Goal: Task Accomplishment & Management: Manage account settings

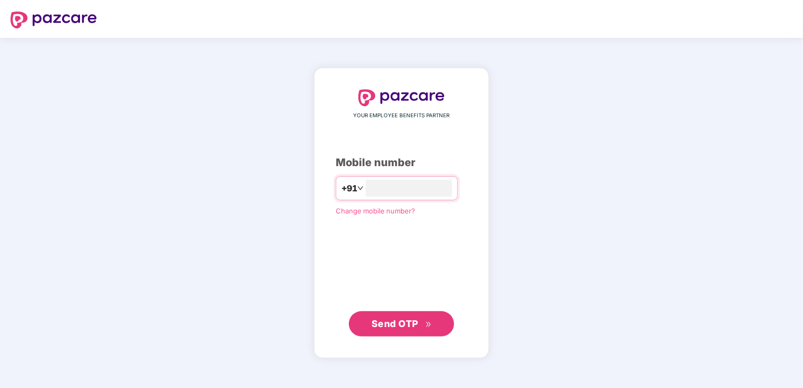
type input "**********"
click at [410, 325] on span "Send OTP" at bounding box center [394, 323] width 47 height 11
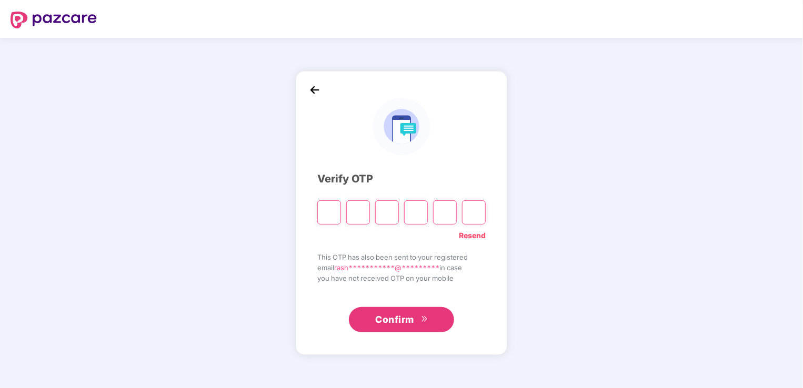
type input "*"
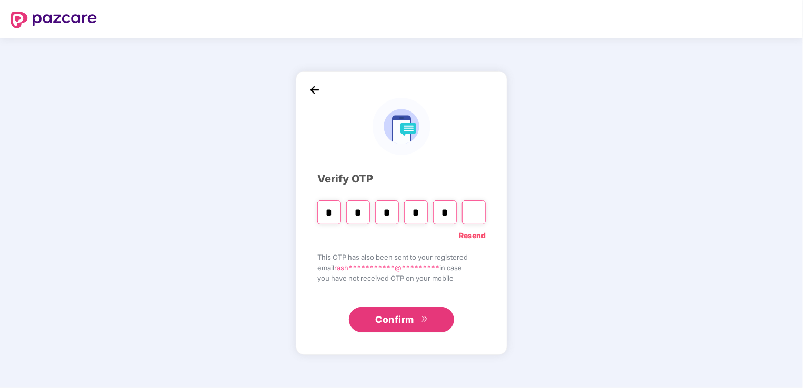
type input "*"
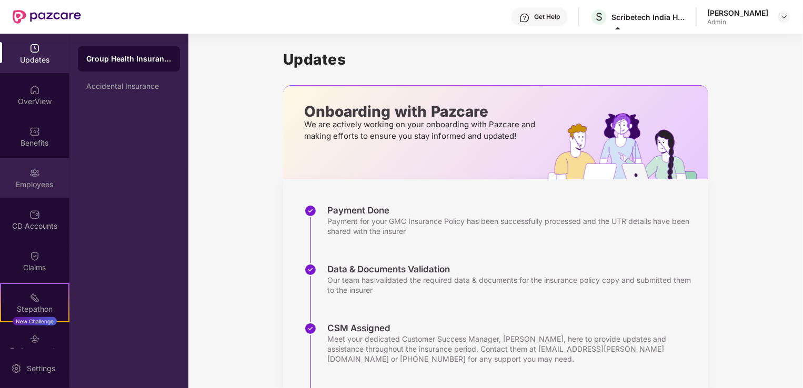
click at [33, 193] on div "Employees" at bounding box center [34, 177] width 69 height 39
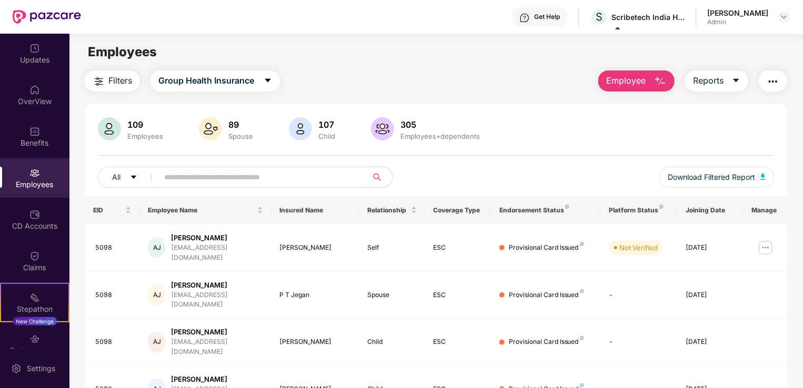
click at [41, 170] on div "Employees" at bounding box center [34, 177] width 69 height 39
click at [775, 79] on img "button" at bounding box center [772, 81] width 13 height 13
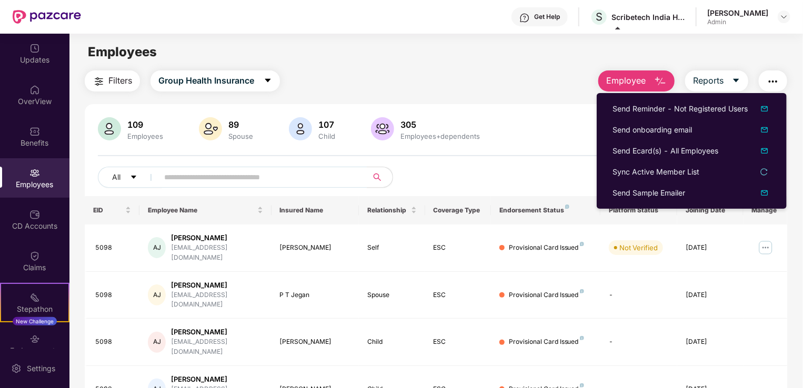
click at [540, 132] on div "109 Employees 89 Spouse 107 Child 305 Employees+dependents" at bounding box center [436, 129] width 676 height 25
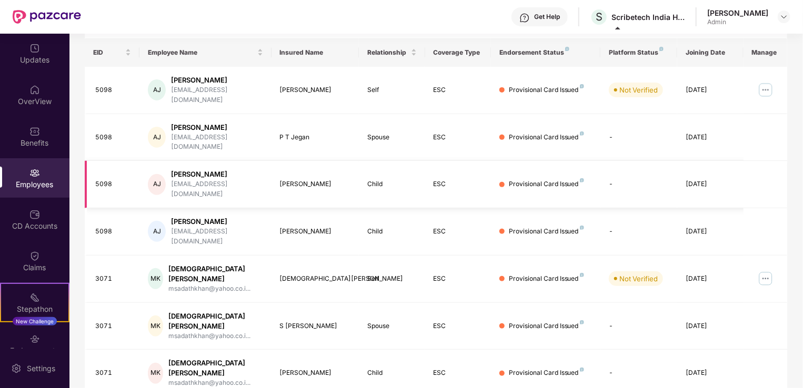
scroll to position [257, 0]
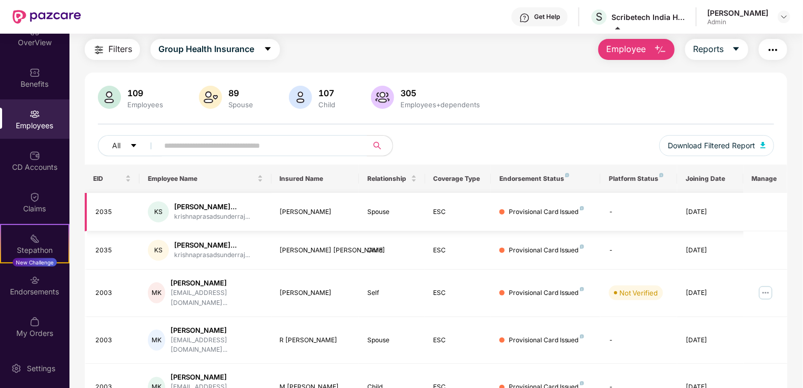
scroll to position [0, 0]
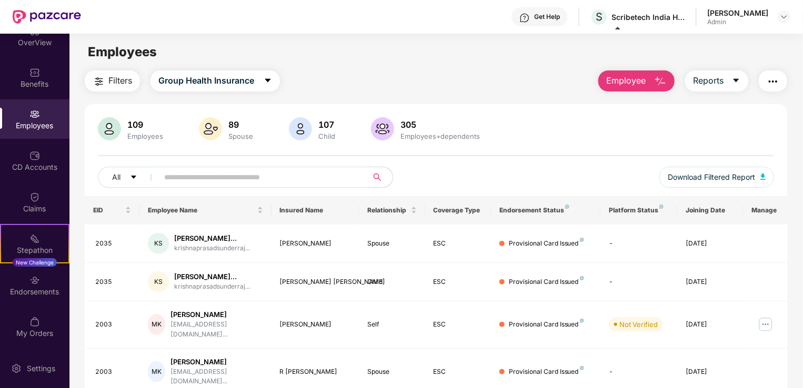
click at [240, 167] on span at bounding box center [259, 177] width 216 height 21
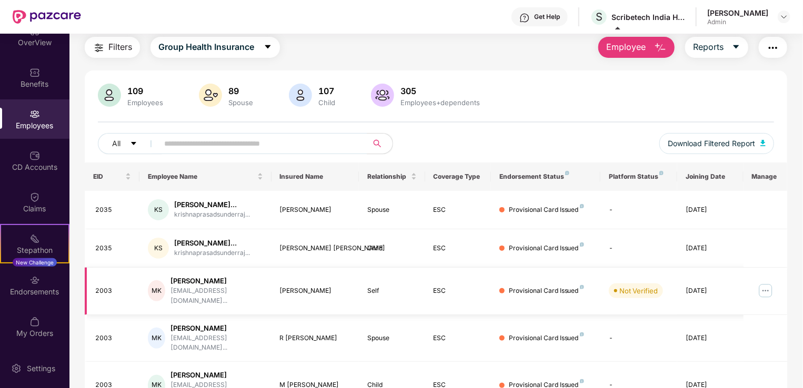
scroll to position [65, 0]
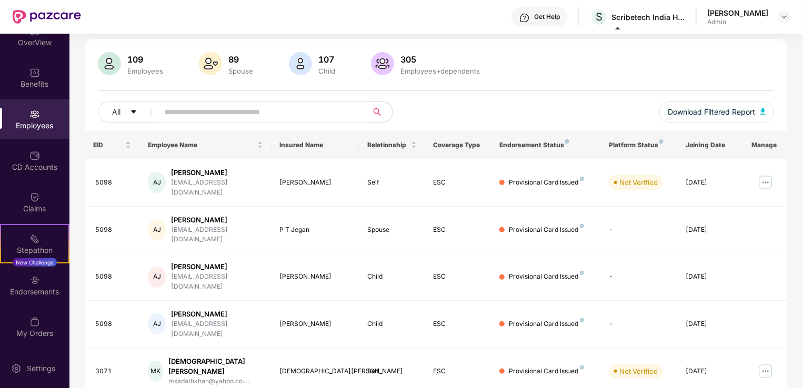
click at [267, 116] on input "text" at bounding box center [258, 112] width 189 height 16
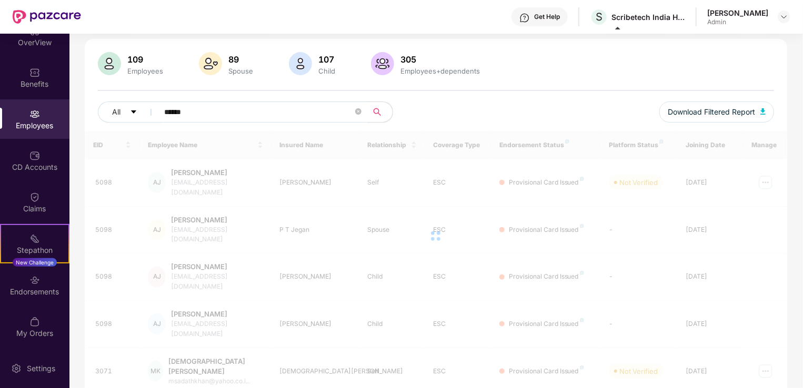
type input "******"
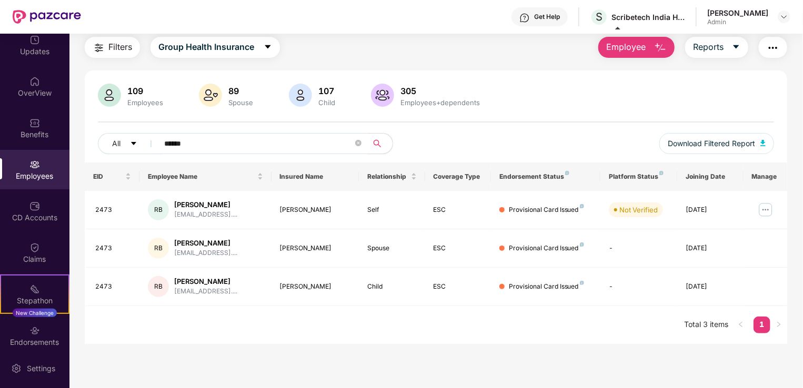
scroll to position [0, 0]
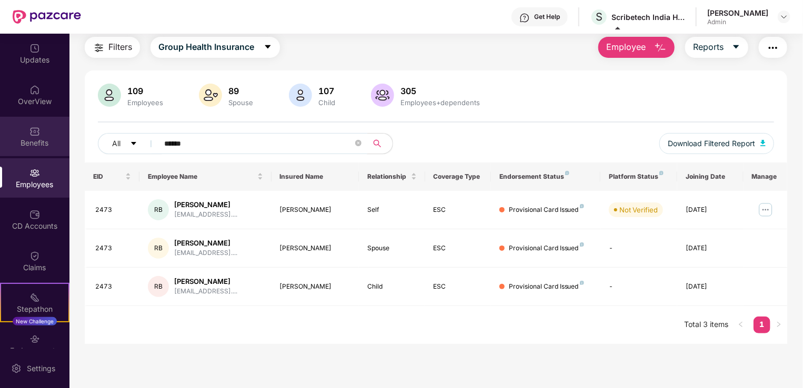
click at [29, 134] on img at bounding box center [34, 131] width 11 height 11
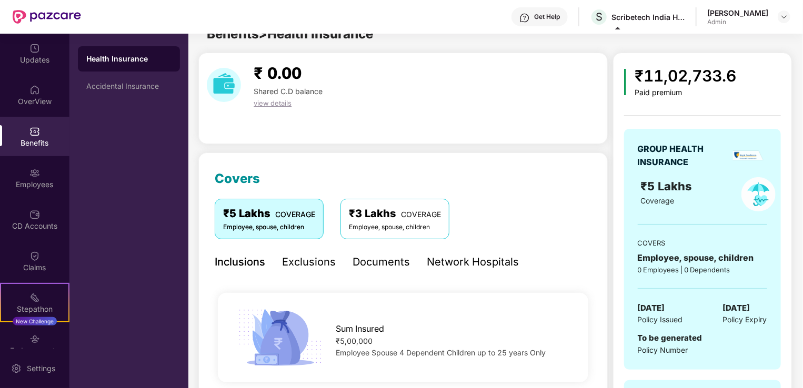
scroll to position [34, 0]
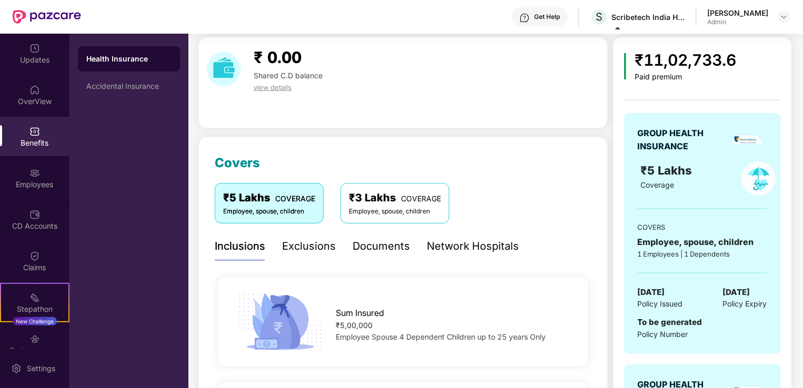
click at [32, 176] on img at bounding box center [34, 173] width 11 height 11
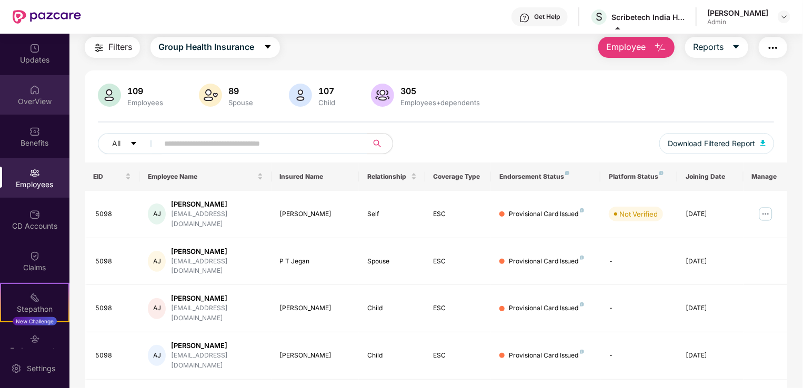
click at [32, 103] on div "OverView" at bounding box center [34, 101] width 69 height 11
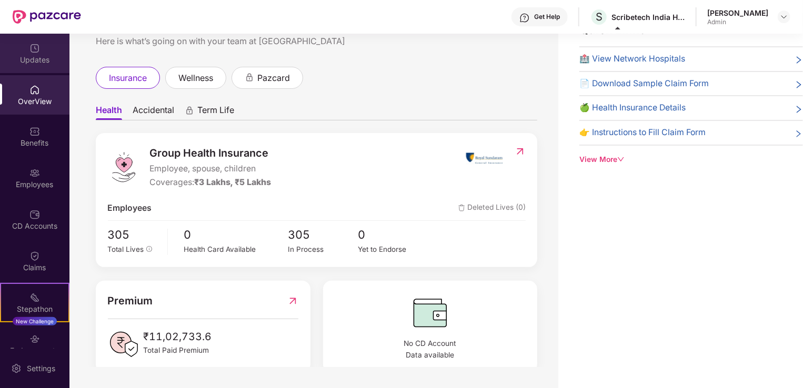
click at [30, 54] on div "Updates" at bounding box center [34, 53] width 69 height 39
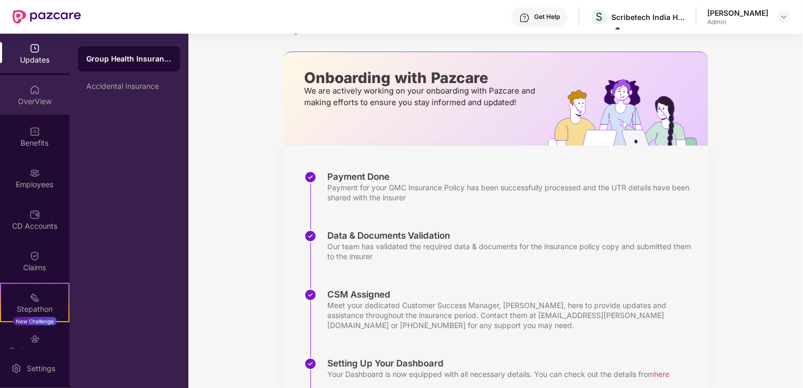
click at [25, 98] on div "OverView" at bounding box center [34, 101] width 69 height 11
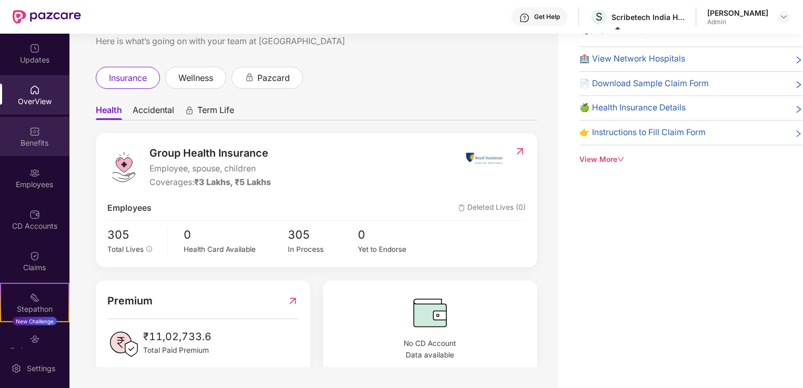
click at [24, 153] on div "Benefits" at bounding box center [34, 136] width 69 height 39
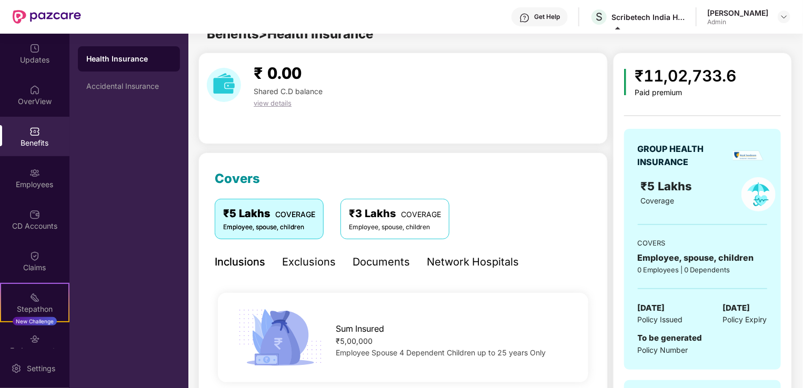
scroll to position [34, 0]
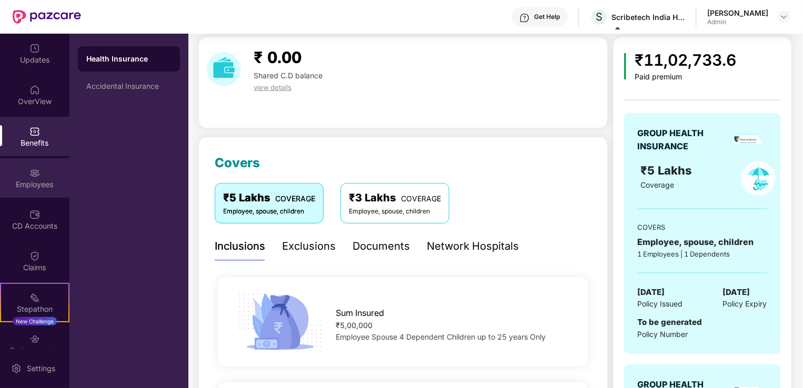
click at [25, 189] on div "Employees" at bounding box center [34, 184] width 69 height 11
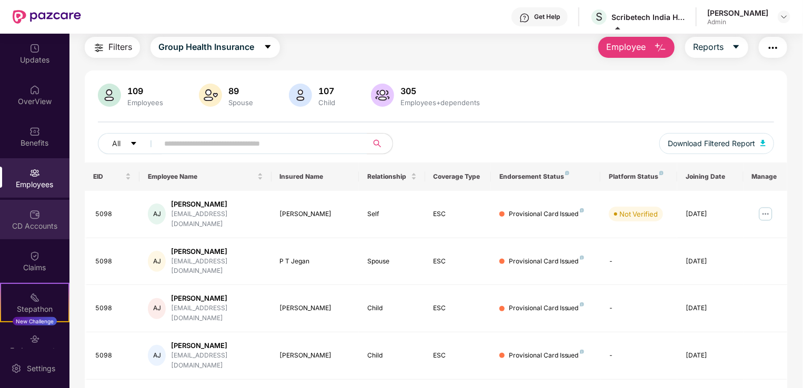
click at [22, 218] on div "CD Accounts" at bounding box center [34, 219] width 69 height 39
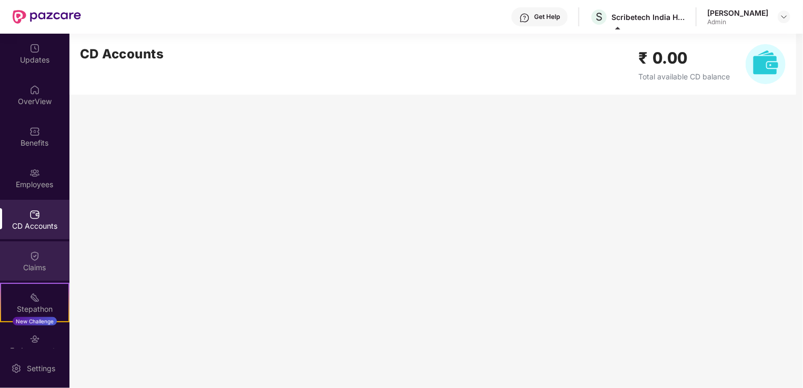
click at [40, 256] on div "Claims" at bounding box center [34, 260] width 69 height 39
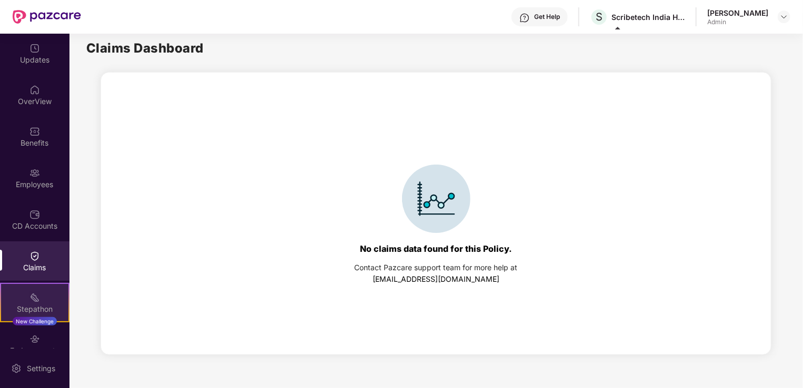
click at [21, 309] on div "Stepathon" at bounding box center [34, 309] width 67 height 11
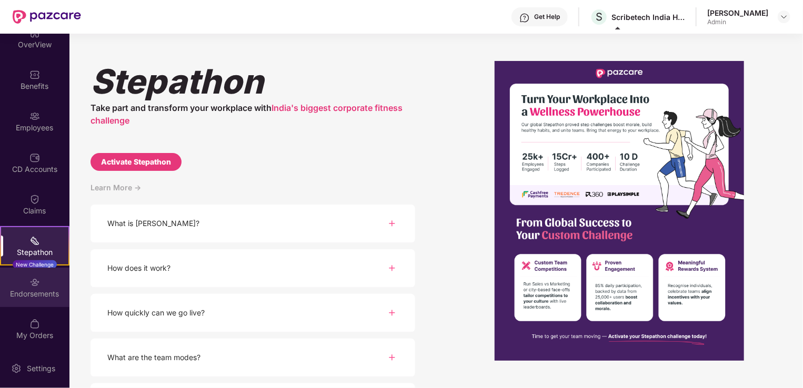
scroll to position [59, 0]
click at [32, 277] on img at bounding box center [34, 280] width 11 height 11
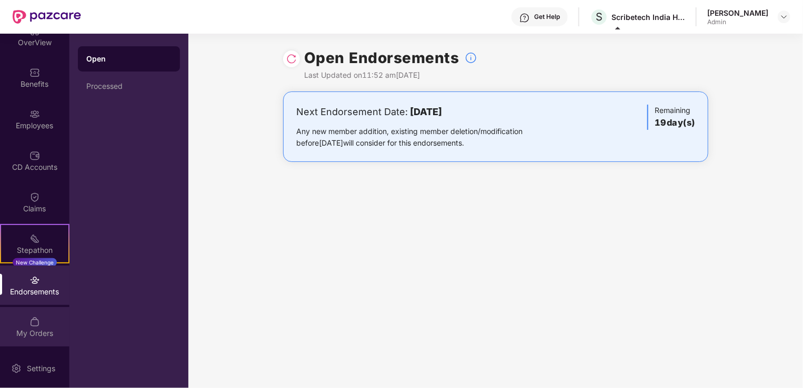
click at [26, 322] on div "My Orders" at bounding box center [34, 326] width 69 height 39
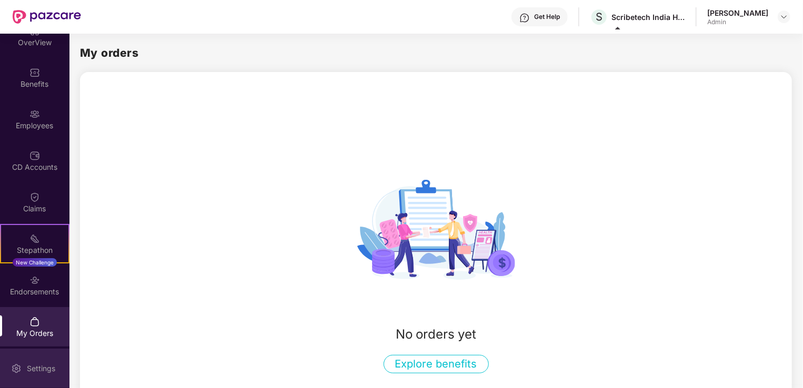
click at [27, 368] on div "Settings" at bounding box center [41, 368] width 35 height 11
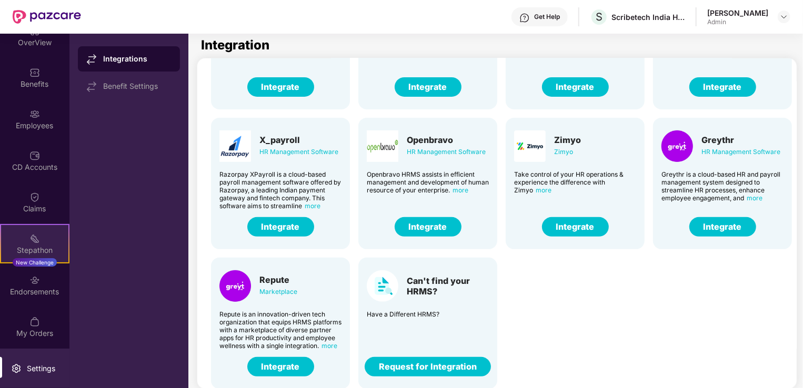
scroll to position [34, 0]
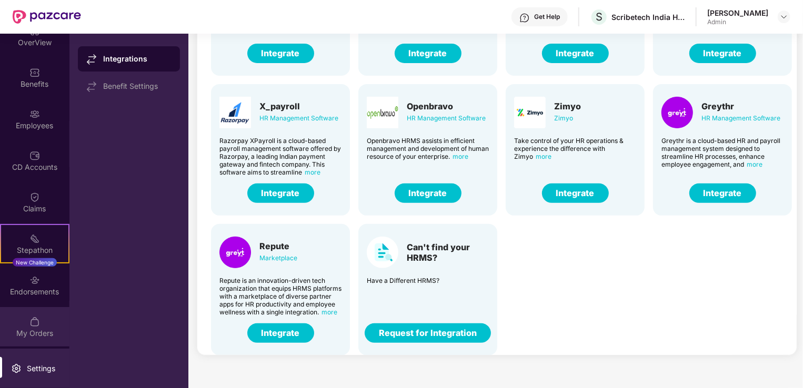
click at [39, 324] on div "My Orders" at bounding box center [34, 326] width 69 height 39
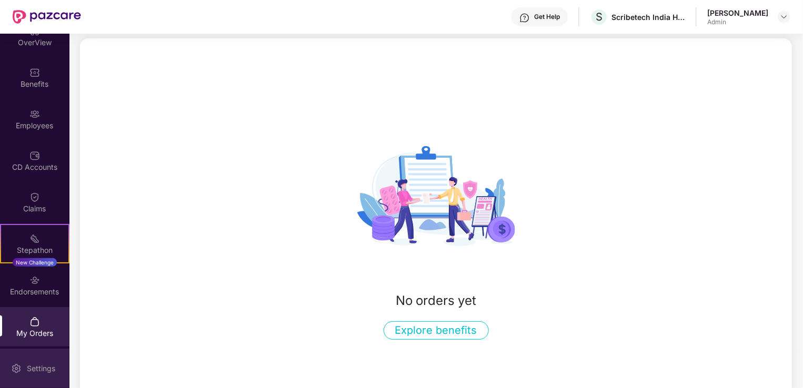
click at [33, 374] on div "Settings" at bounding box center [34, 368] width 69 height 39
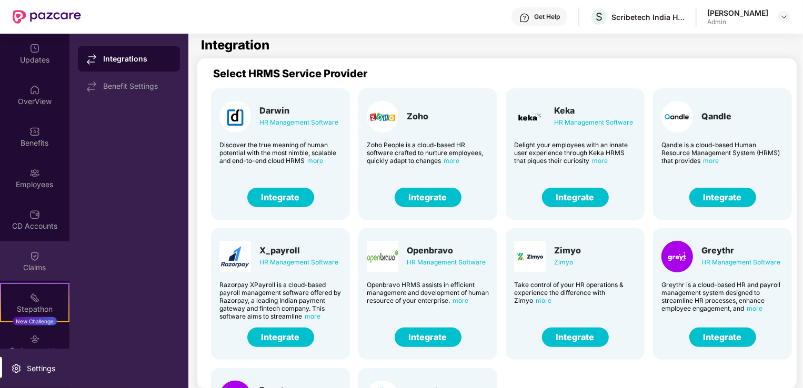
click at [24, 265] on div "Claims" at bounding box center [34, 267] width 69 height 11
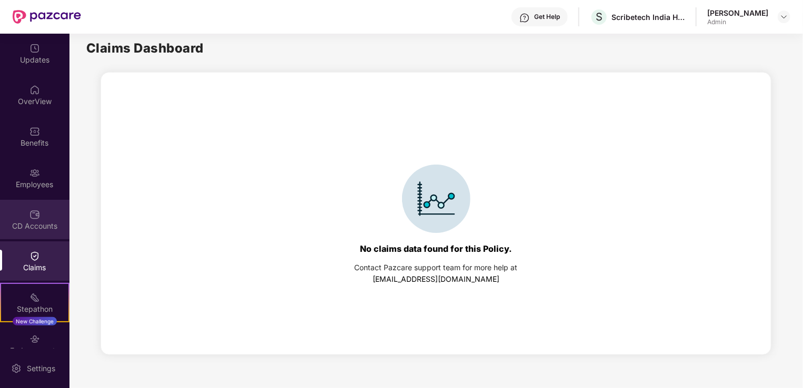
click at [42, 213] on div "CD Accounts" at bounding box center [34, 219] width 69 height 39
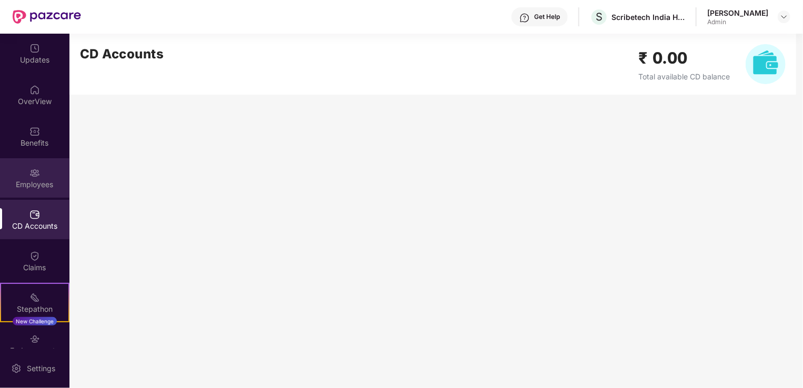
click at [35, 184] on div "Employees" at bounding box center [34, 184] width 69 height 11
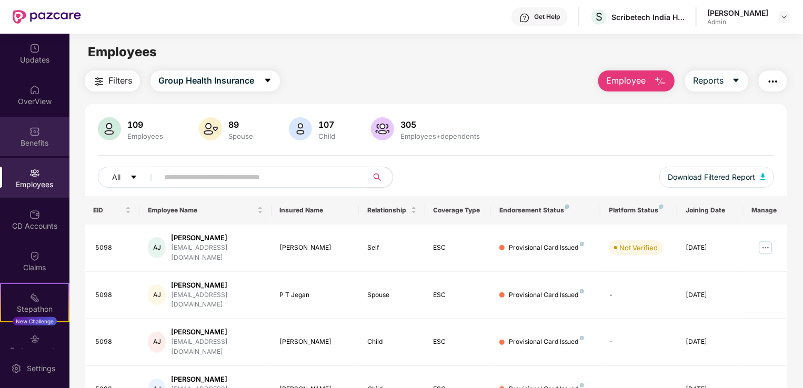
click at [34, 147] on div "Benefits" at bounding box center [34, 143] width 69 height 11
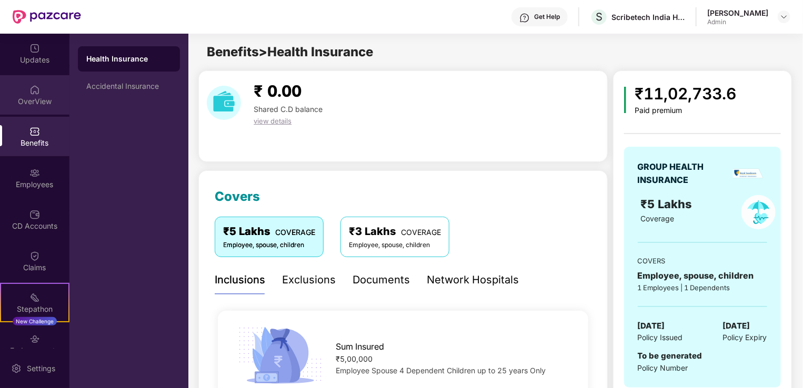
click at [34, 85] on img at bounding box center [34, 90] width 11 height 11
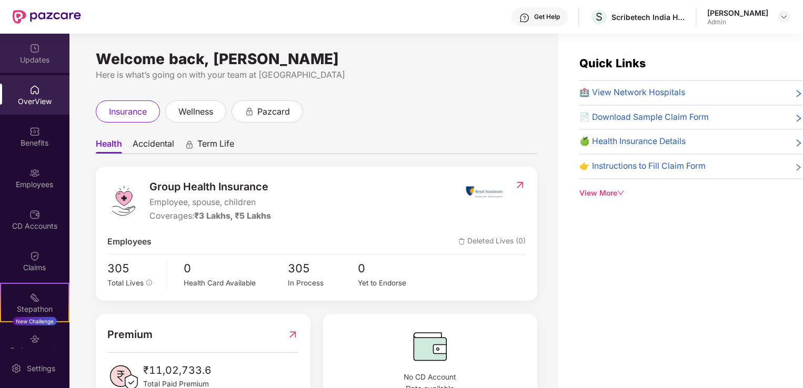
click at [48, 56] on div "Updates" at bounding box center [34, 60] width 69 height 11
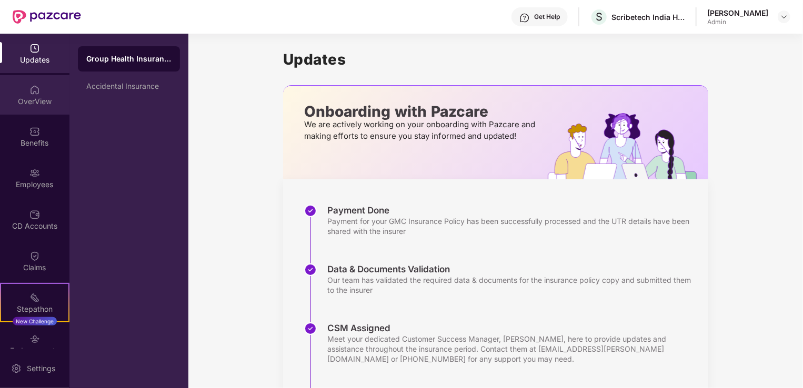
click at [36, 96] on div "OverView" at bounding box center [34, 101] width 69 height 11
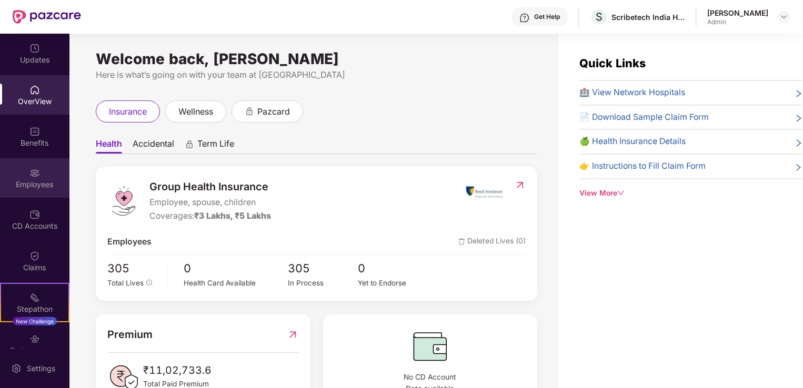
click at [32, 195] on div "Employees" at bounding box center [34, 177] width 69 height 39
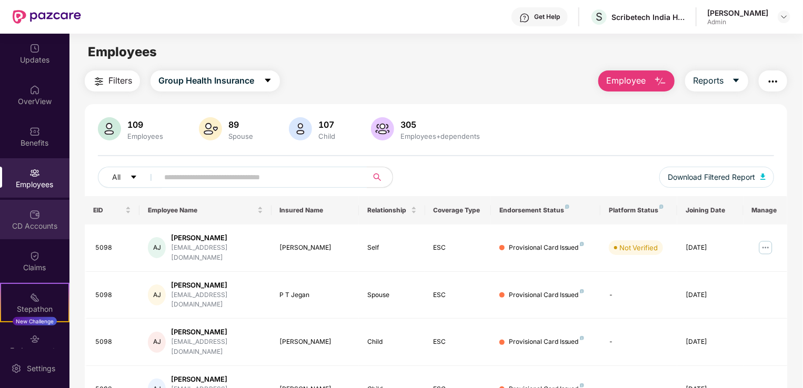
click at [29, 216] on img at bounding box center [34, 214] width 11 height 11
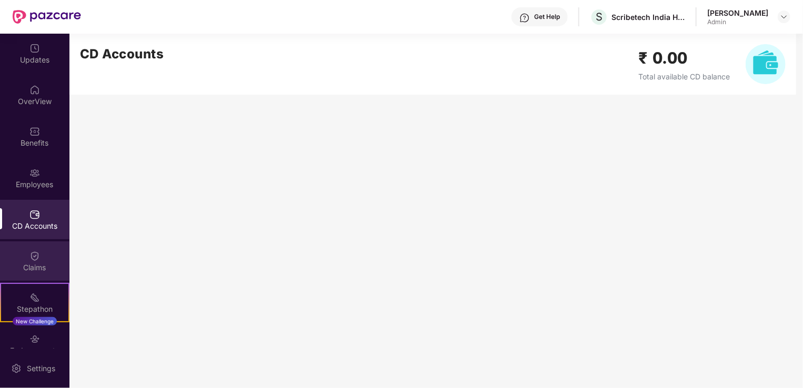
click at [25, 258] on div "Claims" at bounding box center [34, 260] width 69 height 39
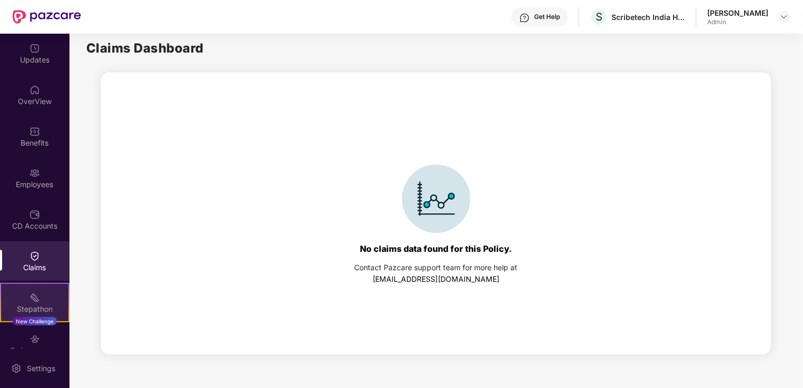
click at [32, 306] on div "Stepathon" at bounding box center [34, 309] width 67 height 11
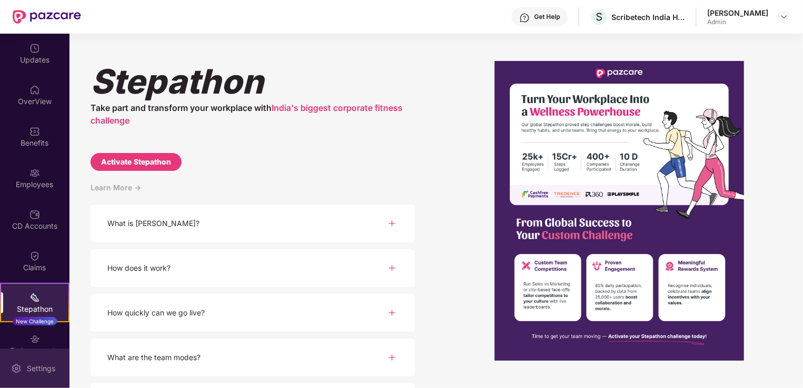
click at [28, 360] on div "Settings" at bounding box center [34, 368] width 69 height 39
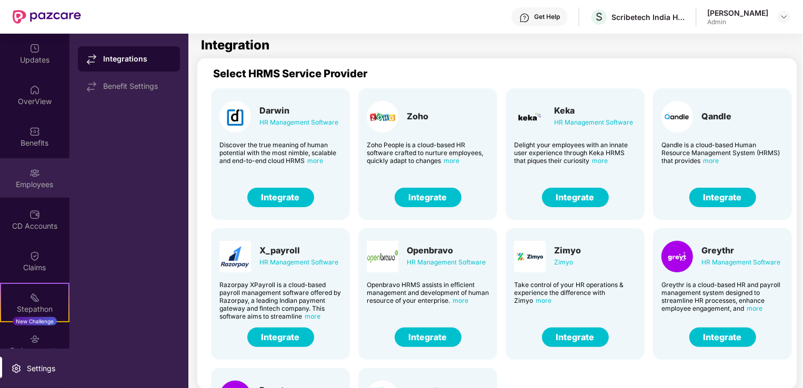
click at [34, 169] on img at bounding box center [34, 173] width 11 height 11
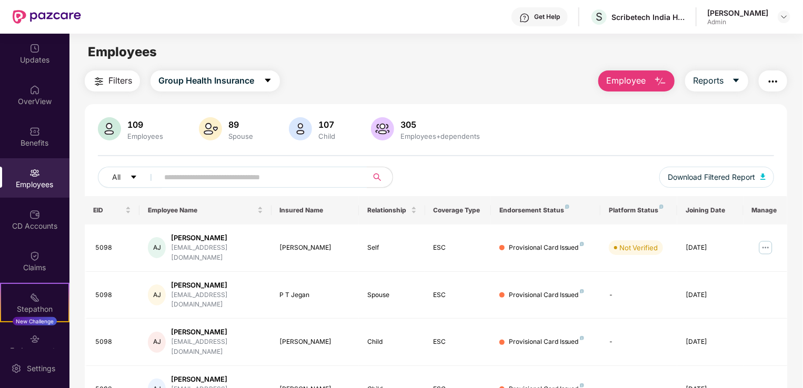
click at [648, 77] on button "Employee" at bounding box center [636, 80] width 76 height 21
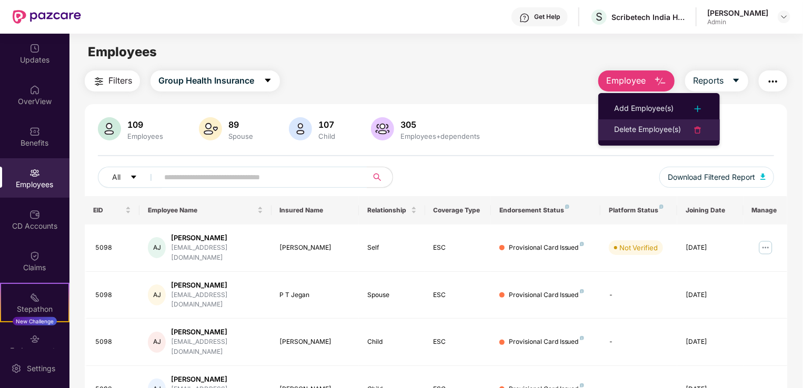
click at [646, 129] on div "Delete Employee(s)" at bounding box center [647, 130] width 67 height 13
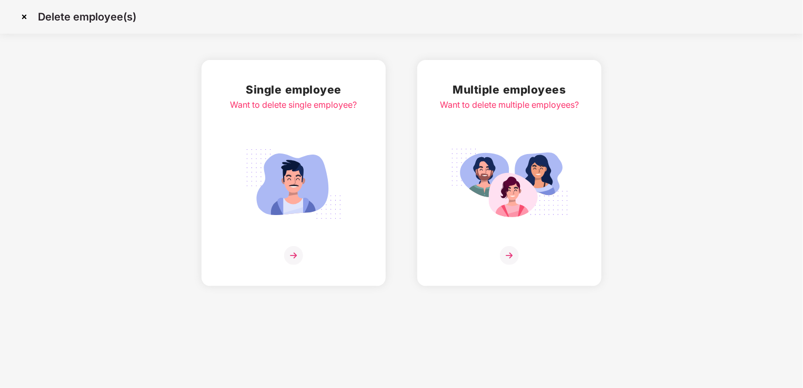
click at [480, 87] on h2 "Multiple employees" at bounding box center [509, 89] width 139 height 17
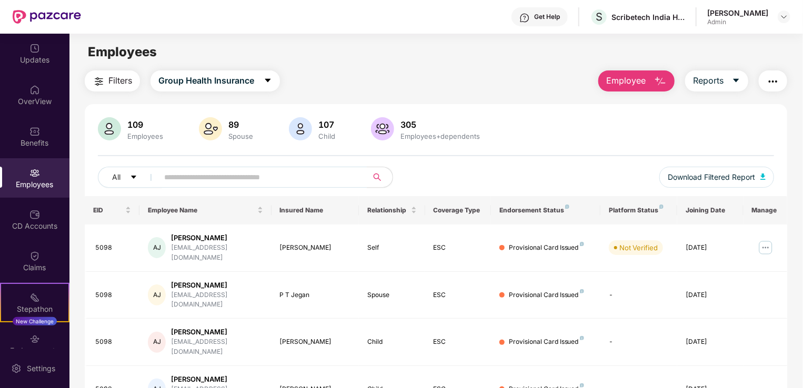
click at [56, 166] on div "Employees" at bounding box center [34, 177] width 69 height 39
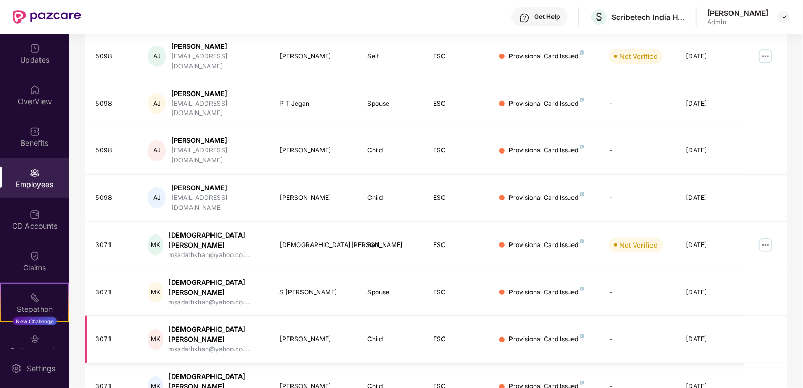
scroll to position [257, 0]
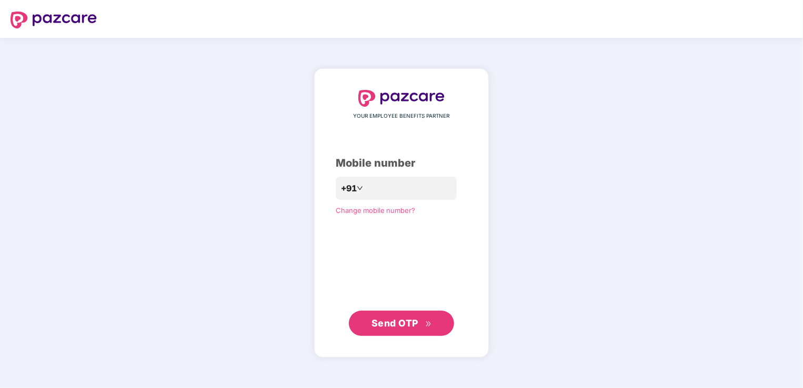
click at [387, 327] on span "Send OTP" at bounding box center [394, 323] width 47 height 11
click at [406, 196] on input "**" at bounding box center [409, 188] width 86 height 17
type input "**********"
click at [402, 326] on span "Send OTP" at bounding box center [394, 323] width 47 height 11
click at [406, 325] on span "Send OTP" at bounding box center [394, 323] width 47 height 11
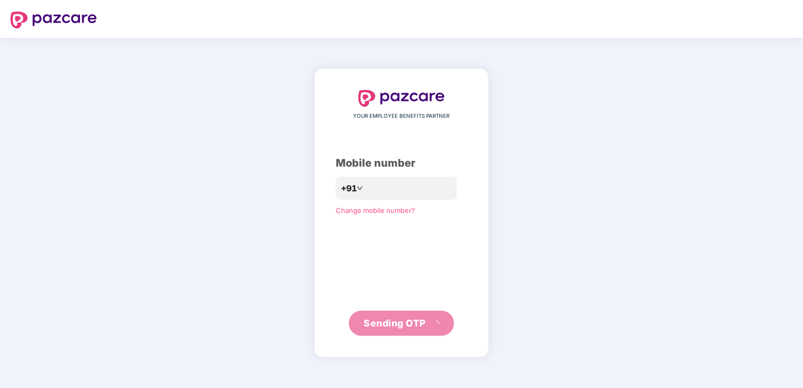
click at [404, 325] on button "Sending OTP" at bounding box center [401, 323] width 105 height 25
type input "**********"
click at [387, 329] on span "Send OTP" at bounding box center [401, 323] width 60 height 15
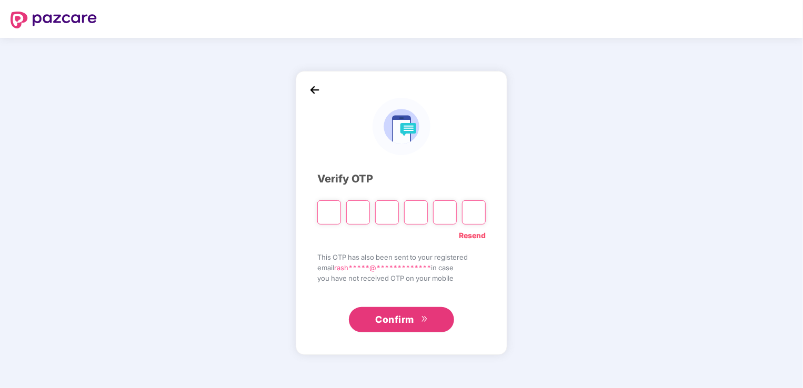
type input "*"
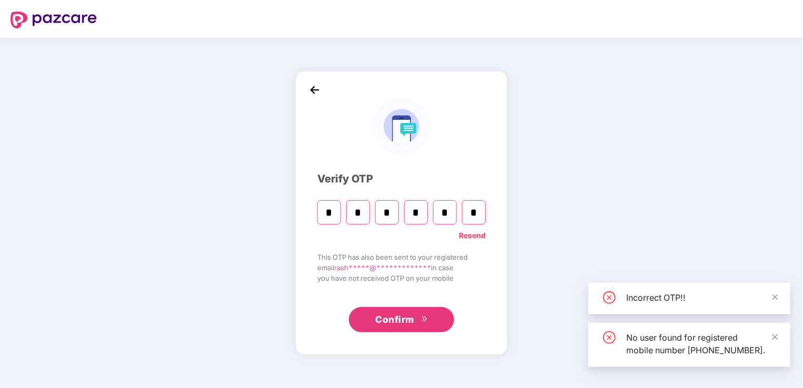
type input "*"
click at [412, 313] on span "Confirm" at bounding box center [394, 319] width 39 height 15
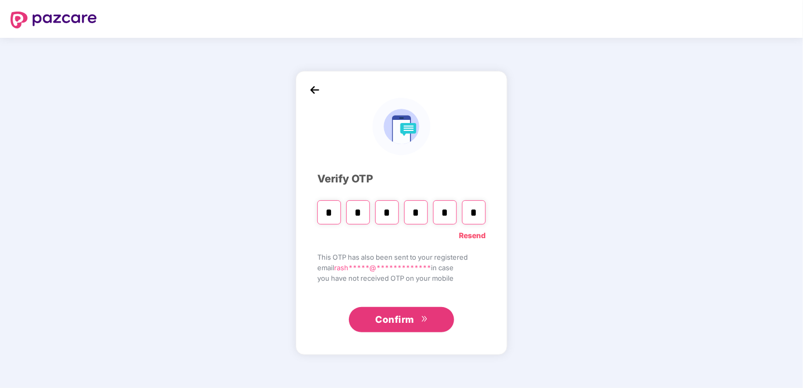
click at [480, 236] on link "Resend" at bounding box center [472, 236] width 27 height 12
